Goal: Find specific page/section: Find specific page/section

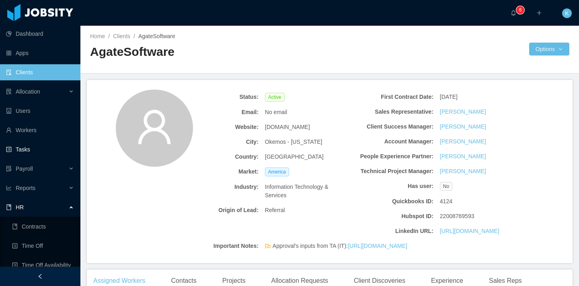
scroll to position [323, 0]
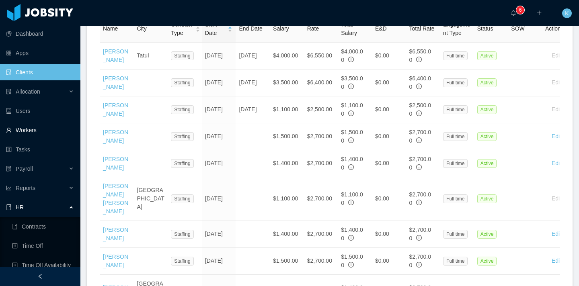
click at [37, 134] on link "Workers" at bounding box center [40, 130] width 68 height 16
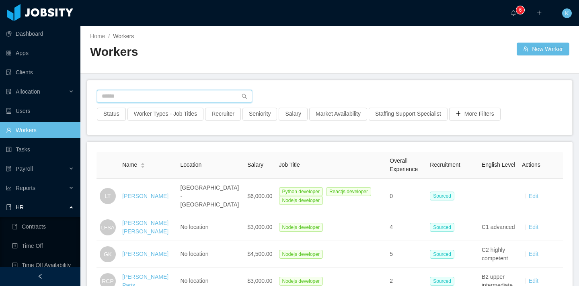
click at [161, 97] on input "text" at bounding box center [174, 96] width 155 height 13
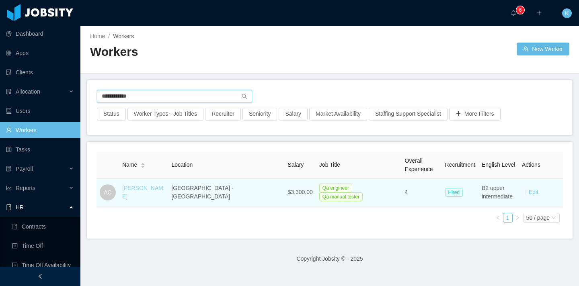
type input "**********"
click at [154, 191] on link "[PERSON_NAME]" at bounding box center [142, 192] width 41 height 15
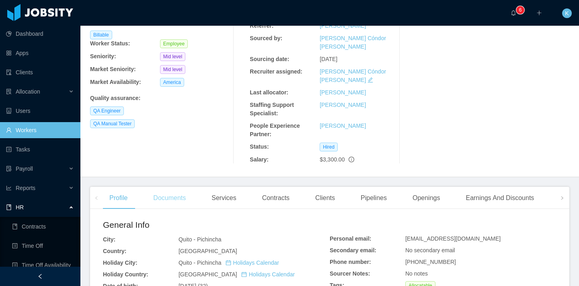
scroll to position [111, 0]
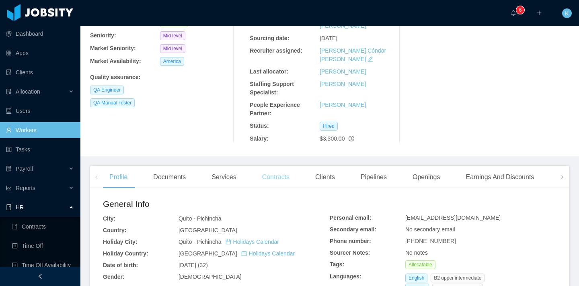
click at [295, 167] on div "Contracts" at bounding box center [276, 177] width 40 height 23
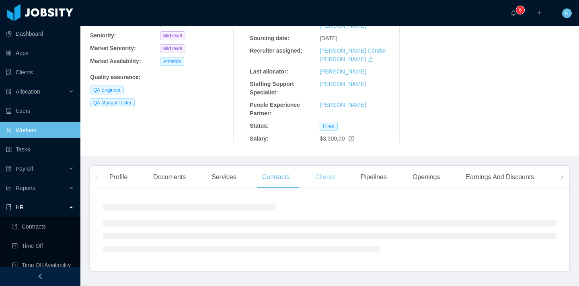
click at [326, 167] on div "Clients" at bounding box center [325, 177] width 33 height 23
